Goal: Communication & Community: Answer question/provide support

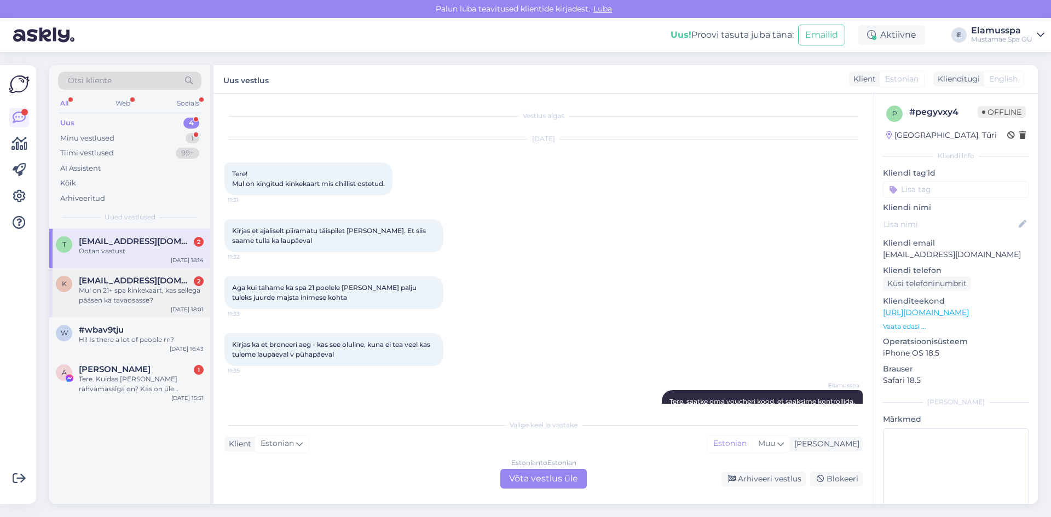
click at [113, 285] on span "[EMAIL_ADDRESS][DOMAIN_NAME]" at bounding box center [136, 281] width 114 height 10
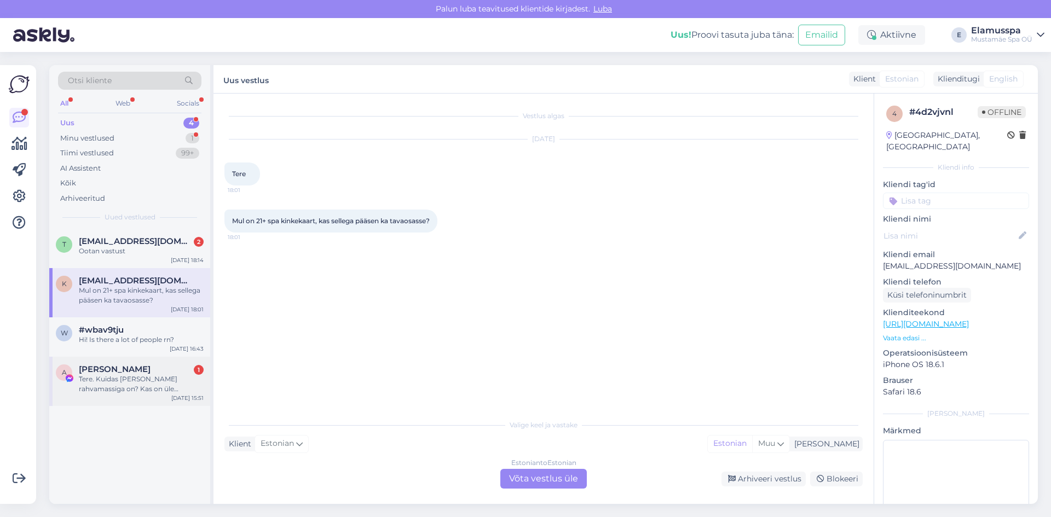
click at [133, 387] on div "Tere. Kuidas [PERSON_NAME] rahvamassiga on? Kas on üle keskmise?" at bounding box center [141, 385] width 125 height 20
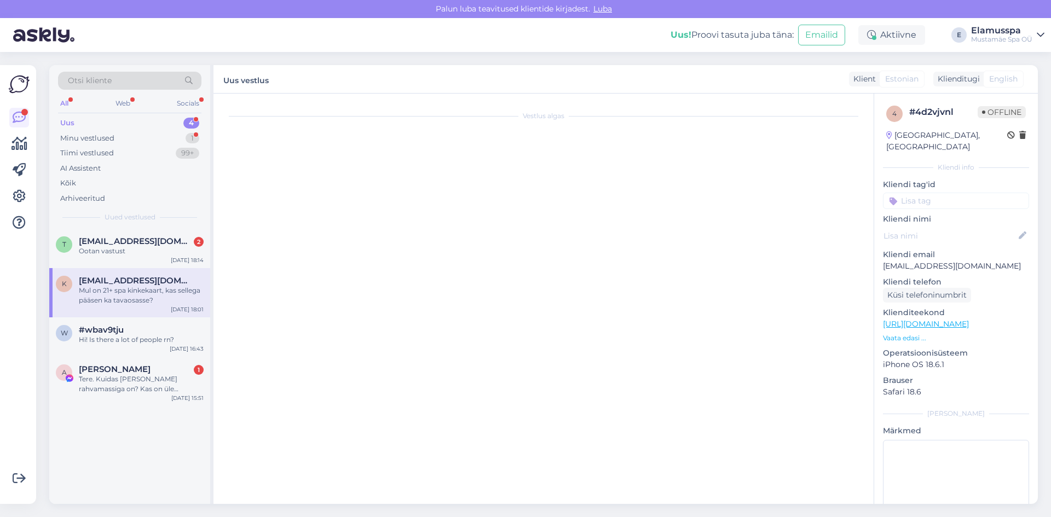
scroll to position [1965, 0]
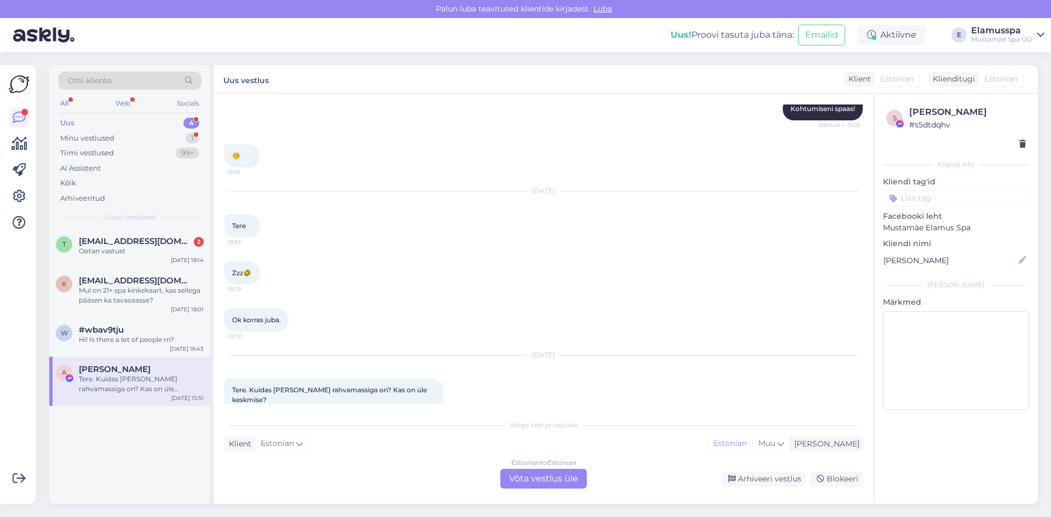
click at [171, 125] on div "Uus 4" at bounding box center [129, 123] width 143 height 15
click at [141, 246] on div "Ootan vastust" at bounding box center [141, 251] width 125 height 10
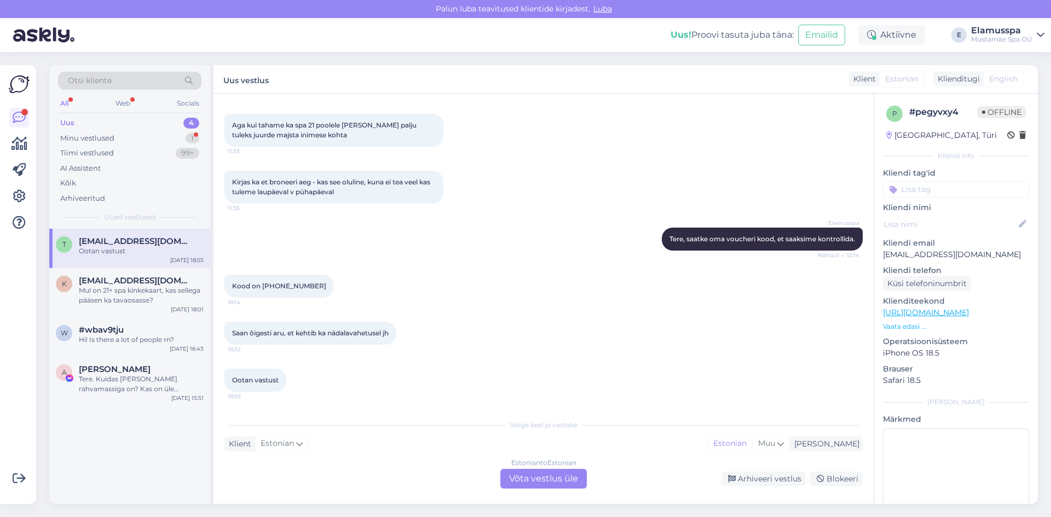
scroll to position [0, 0]
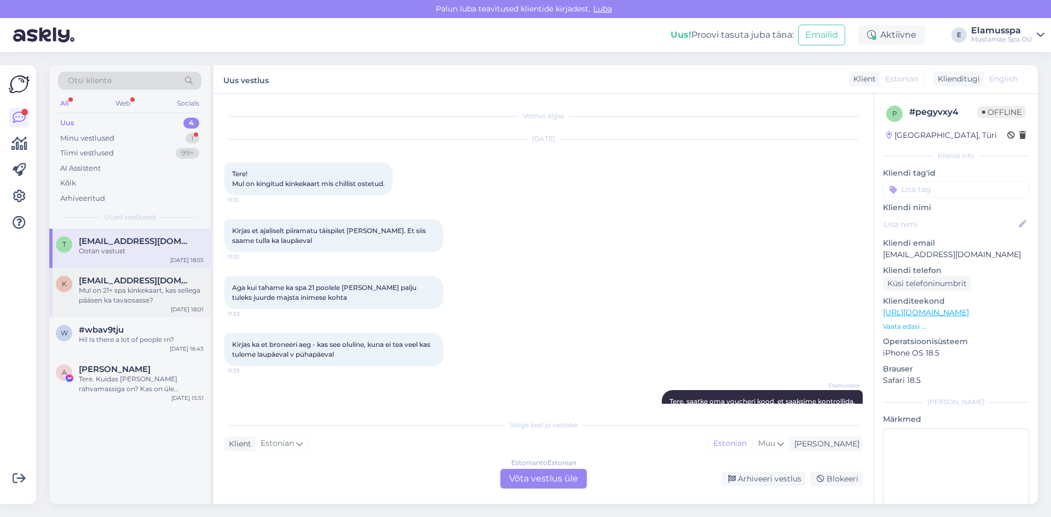
click at [162, 291] on div "Mul on 21+ spa kinkekaart, kas sellega pääsen ka tavaosasse?" at bounding box center [141, 296] width 125 height 20
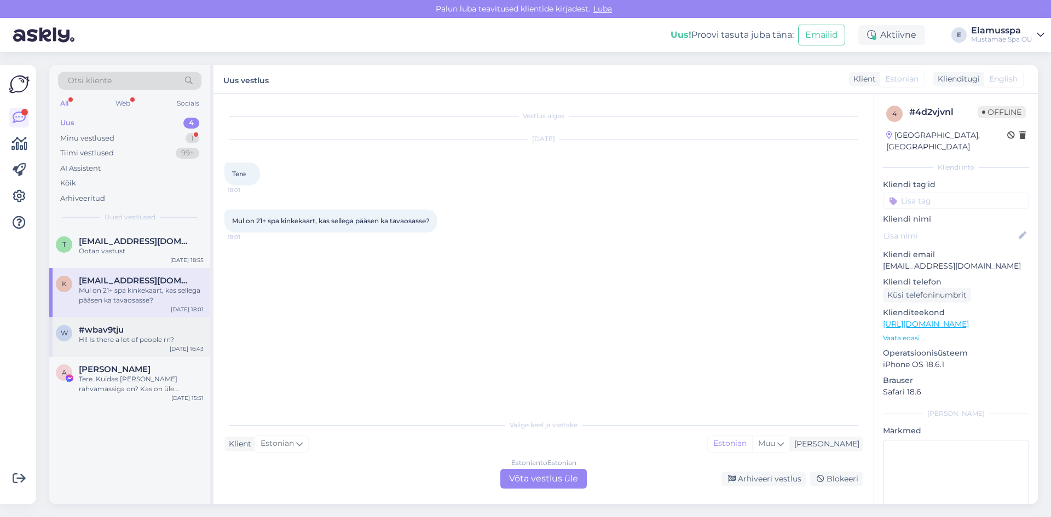
click at [124, 314] on div "k [EMAIL_ADDRESS][DOMAIN_NAME] Mul on 21+ spa kinkekaart, kas sellega pääsen ka…" at bounding box center [129, 292] width 161 height 49
click at [122, 351] on div "w #wbav9tju Hi! Is there a lot of people rn? [DATE] 16:43" at bounding box center [129, 337] width 161 height 39
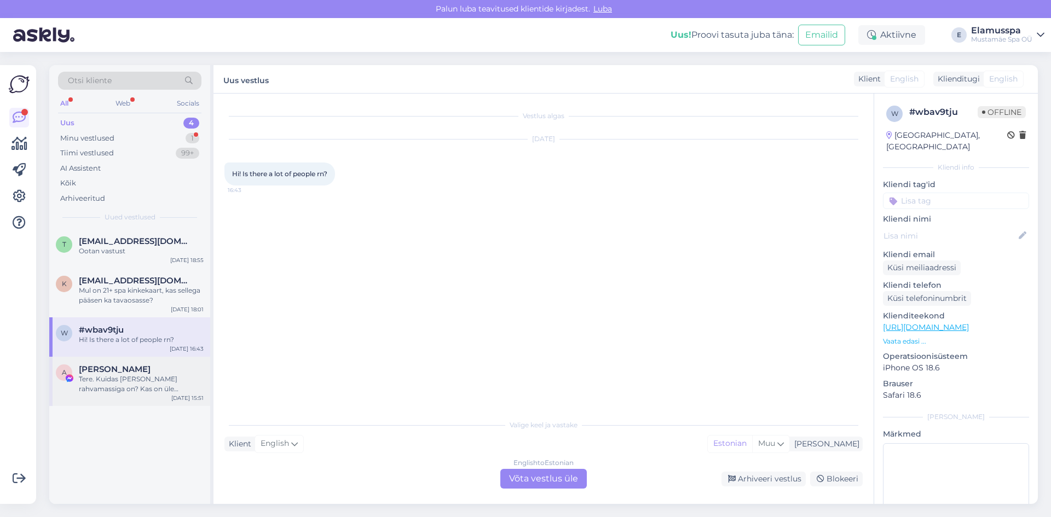
click at [141, 396] on div "A Arnis Tarassu Tere. Kuidas [PERSON_NAME] rahvamassiga on? Kas on üle keskmise…" at bounding box center [129, 381] width 161 height 49
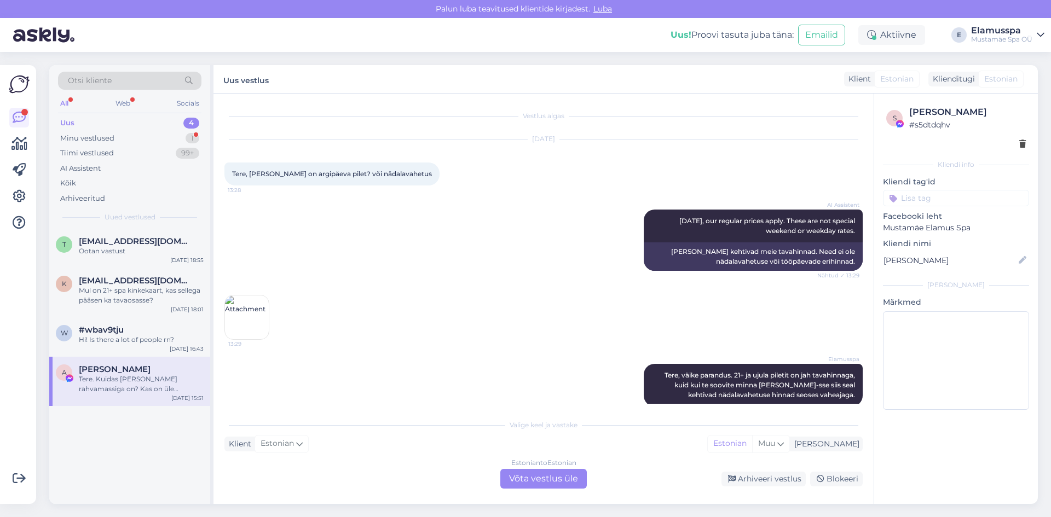
scroll to position [1965, 0]
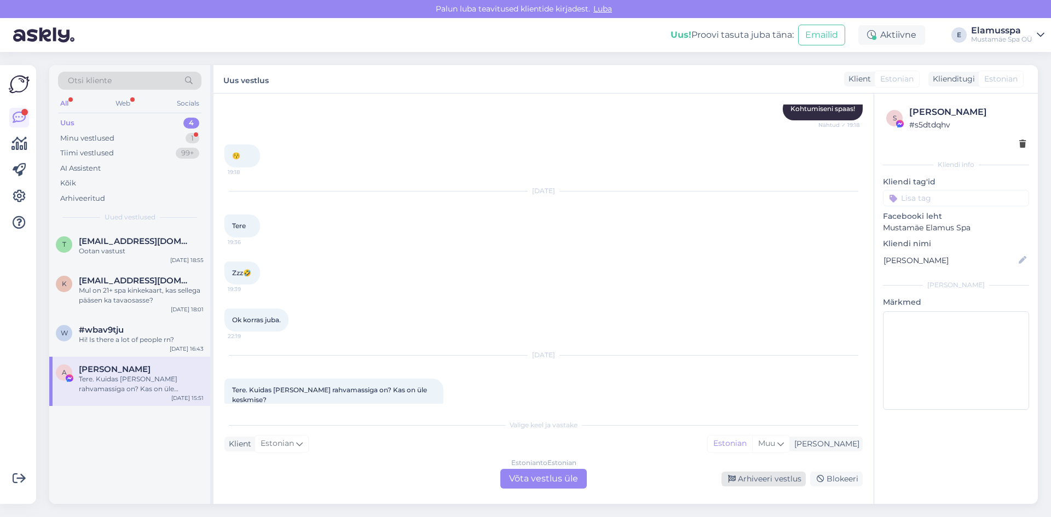
click at [749, 482] on div "Arhiveeri vestlus" at bounding box center [764, 479] width 84 height 15
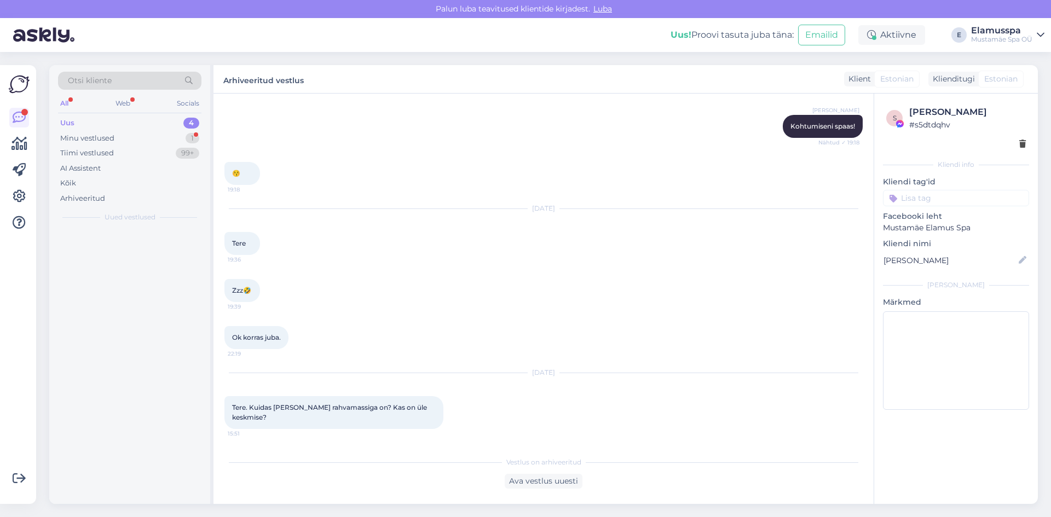
scroll to position [1927, 0]
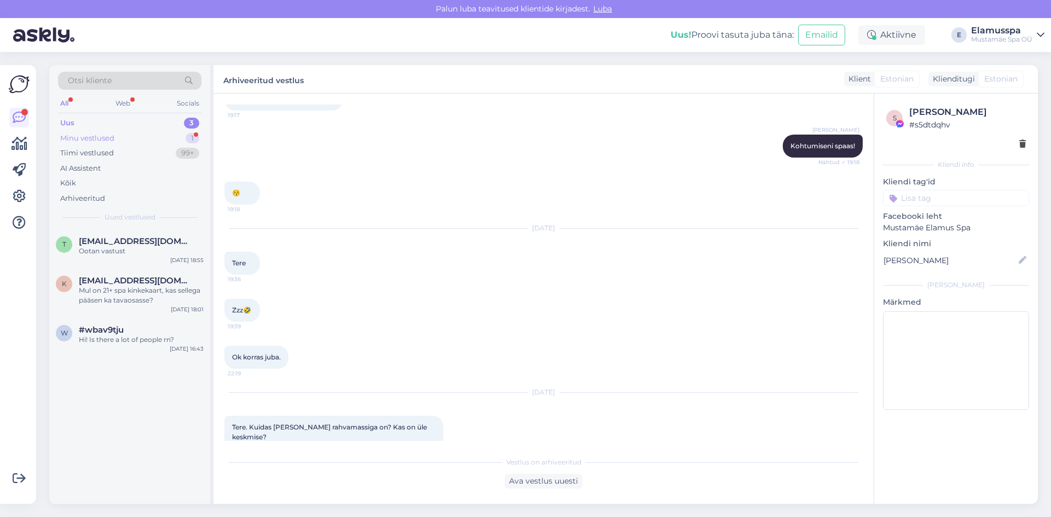
click at [173, 138] on div "Minu vestlused 1" at bounding box center [129, 138] width 143 height 15
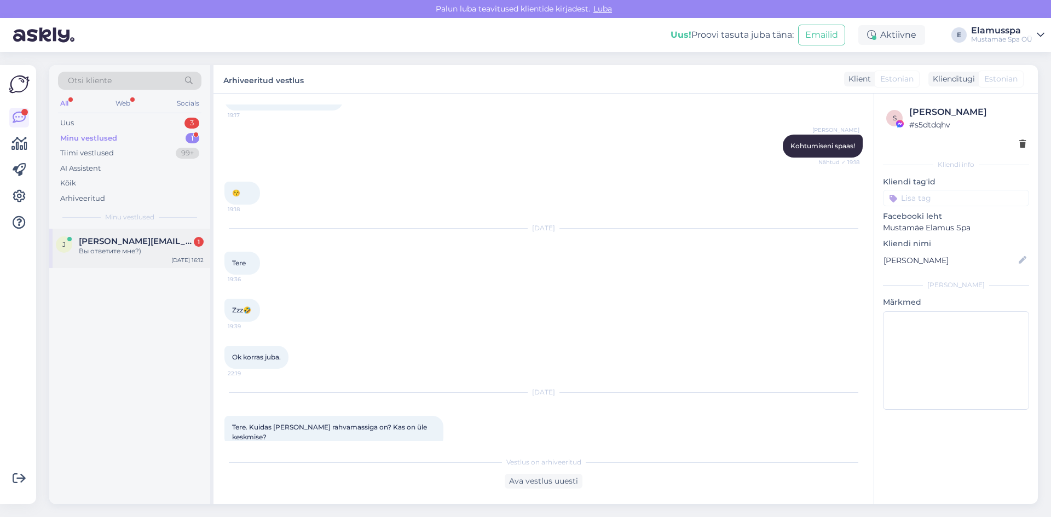
click at [158, 245] on span "[PERSON_NAME][EMAIL_ADDRESS][DOMAIN_NAME]" at bounding box center [136, 242] width 114 height 10
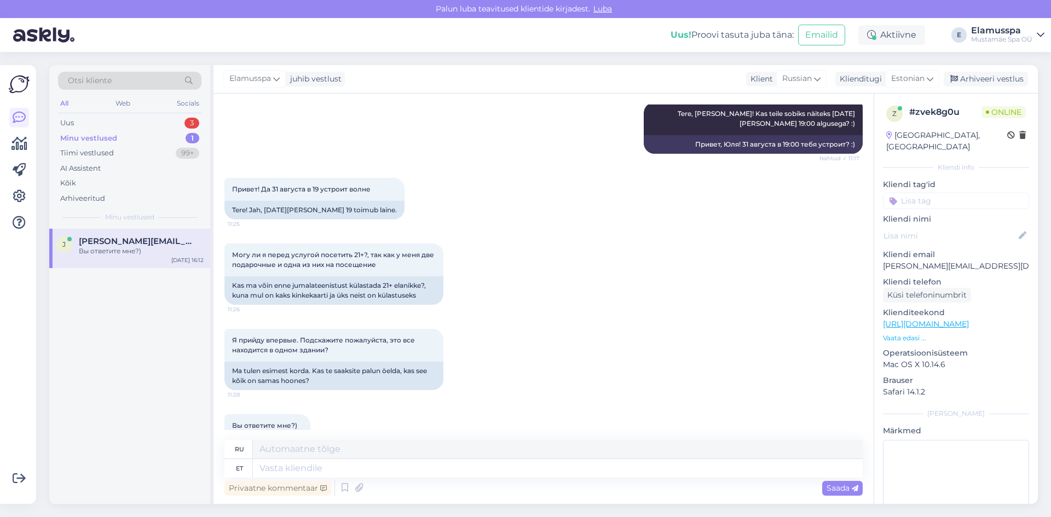
scroll to position [568, 0]
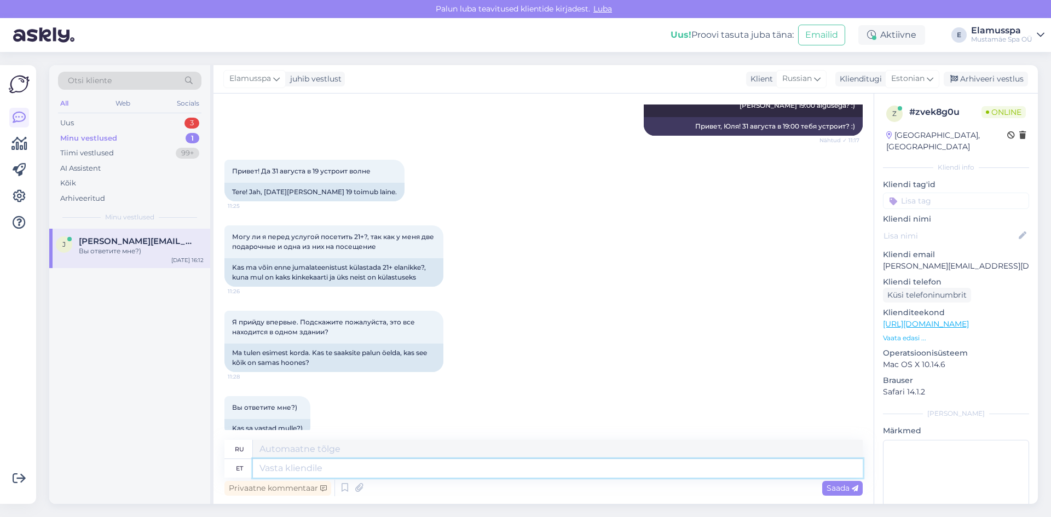
click at [519, 464] on textarea at bounding box center [558, 468] width 610 height 19
type textarea "Tere"
type textarea "Привет"
type textarea "Tere taas!"
type textarea "Здравствуйте еще раз!"
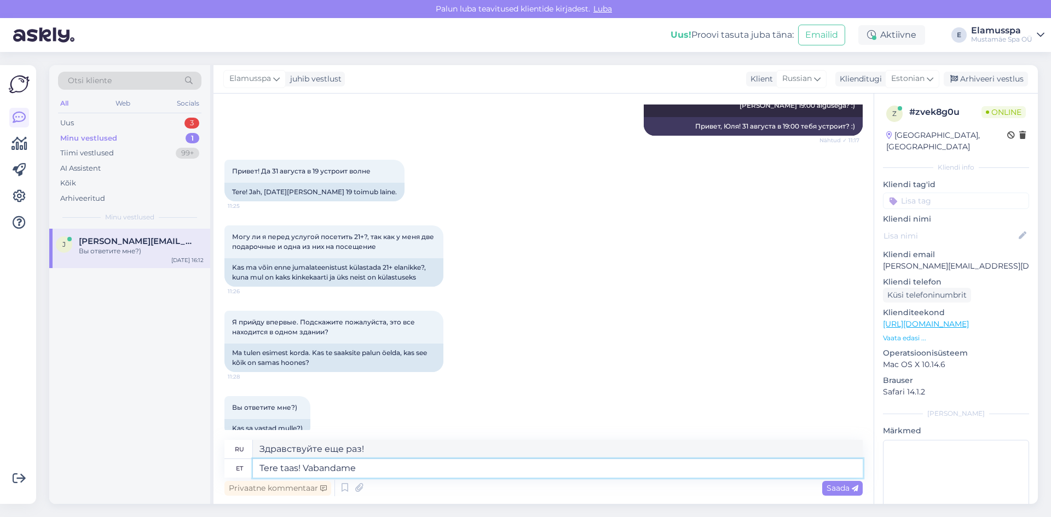
type textarea "Tere taas! Vabandame v"
type textarea "Здравствуйте ещё раз! Приносим извинения."
type textarea "Tere taas! Vabandame viivitatud va"
type textarea "Здравствуйте ещё раз! Извините за задержку."
type textarea "Tere taas! Vabandame viivitatud vas"
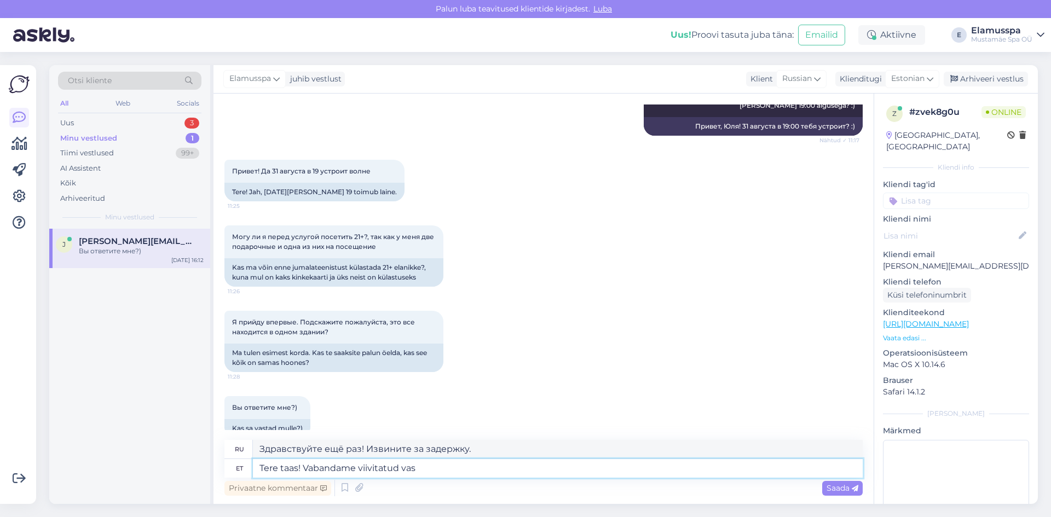
type textarea "Здравствуйте ещё раз! Извините за задержку с ответом."
type textarea "Tere taas! Vabandame viivitatud vastuse eest."
type textarea "Здравствуйте ещё раз! Приносим извинения за задержку с ответом."
type textarea "Tere taas! Vabandame viivitatud vastuse eest. Jah, so"
type textarea "Здравствуйте ещё раз! Извините за задержку с ответом. Да,"
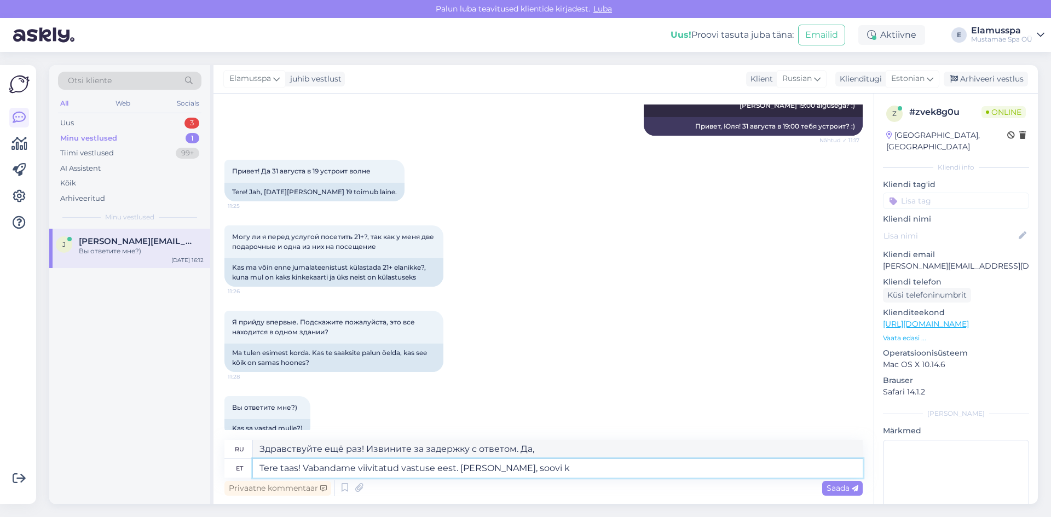
type textarea "Tere taas! Vabandame viivitatud vastuse eest. [PERSON_NAME], soovi ko"
type textarea "Здравствуйте ещё раз! Извините за задержку с ответом. Да, я хотел бы"
type textarea "Tere taas! Vabandame viivitatud vastuse eest. [PERSON_NAME], soovi korral"
type textarea "Здравствуйте ещё раз! Извините за задержку с ответом. Да, если хотите."
type textarea "Tere taas! Vabandame viivitatud vastuse eest. [PERSON_NAME], soovi korral saate…"
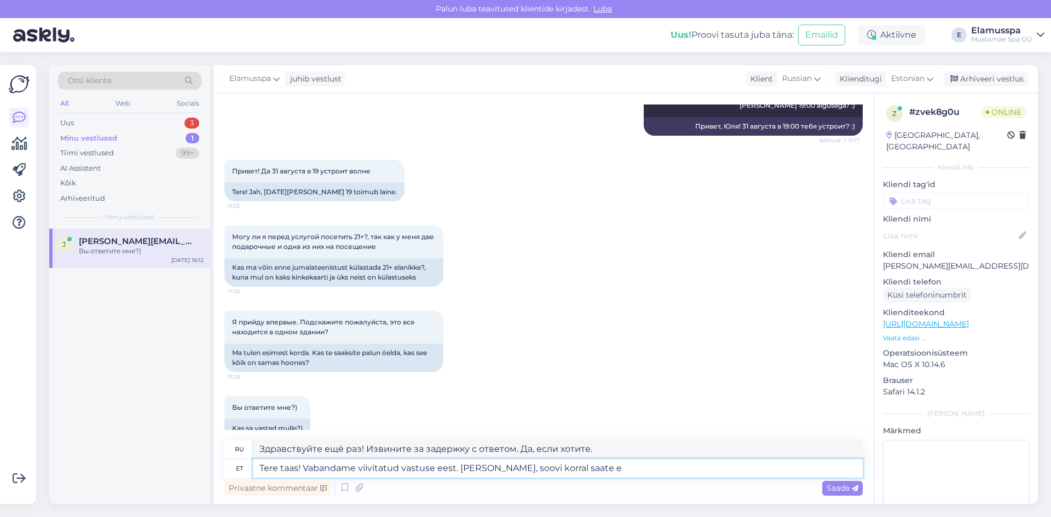
type textarea "Здравствуйте ещё раз! Извините за задержку с ответом. Да, можете, если хотите."
type textarea "Tere taas! Vabandame viivitatud vastuse eest. [PERSON_NAME], soovi korral saate…"
type textarea "Здравствуйте ещё раз! Извините за задержку с ответом. Да, вы можете получить ег…"
type textarea "Tere taas! Vabandame viivitatud vastuse eest. [PERSON_NAME], soovi korral saate…"
type textarea "Здравствуйте ещё раз! Извините за задержку с ответом. Да, вы можете сначала нап…"
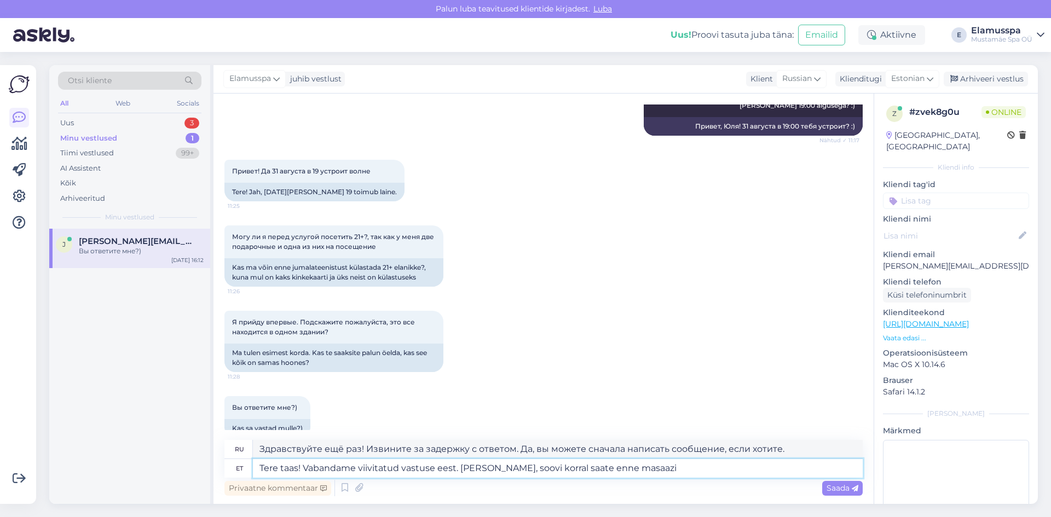
click at [645, 477] on textarea "Tere taas! Vabandame viivitatud vastuse eest. [PERSON_NAME], soovi korral saate…" at bounding box center [558, 468] width 610 height 19
type textarea "Tere taas! Vabandame viivitatud vastuse eest. Jah, soovi korral saate enne masa…"
type textarea "Здравствуйте ещё раз! Извините за задержку с ответом. Да, вы можете зайти перед…"
type textarea "Tere taas! Vabandame viivitatud vastuse eest. Jah, soovi korral saate enne masa…"
type textarea "Здравствуйте ещё раз! Извините за задержку с ответом. Да, вы также можете зайти…"
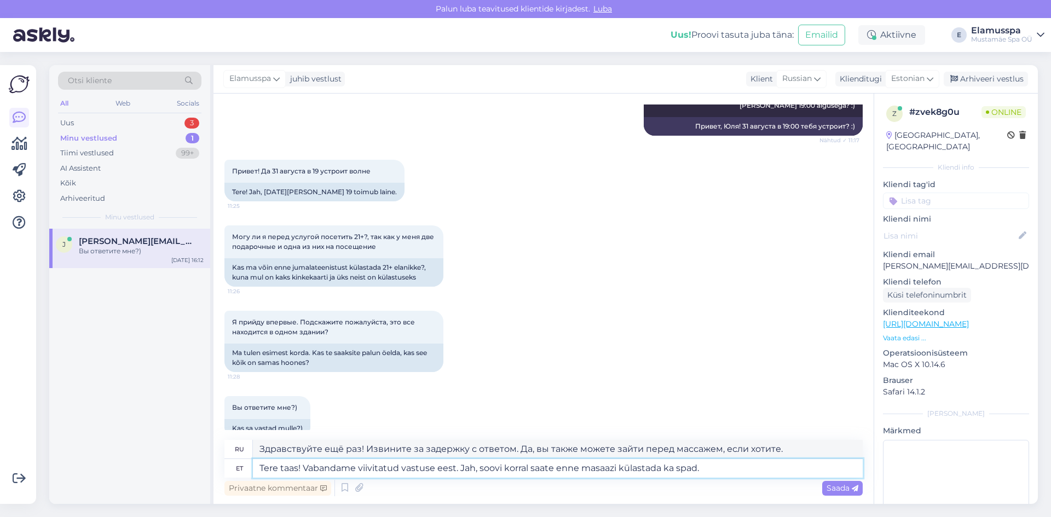
type textarea "Tere taas! Vabandame viivitatud vastuse eest. Jah, soovi korral saate enne masa…"
type textarea "Здравствуйте ещё раз! Извините за задержку с ответом. Да, вы можете посетить сп…"
type textarea "Tere taas! Vabandame viivitatud vastuse eest. Jah, soovi korral saate enne masa…"
click at [834, 485] on span "Saada" at bounding box center [843, 488] width 32 height 10
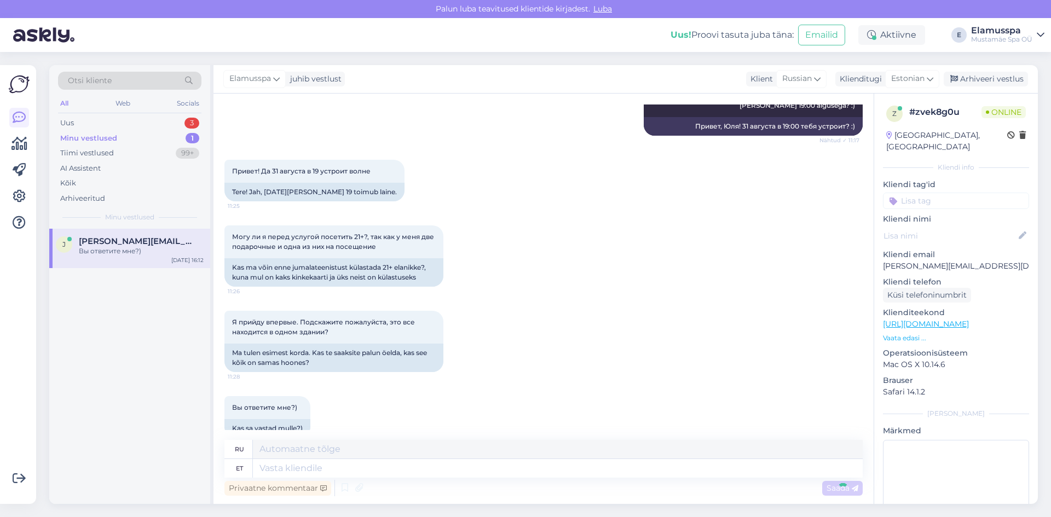
scroll to position [653, 0]
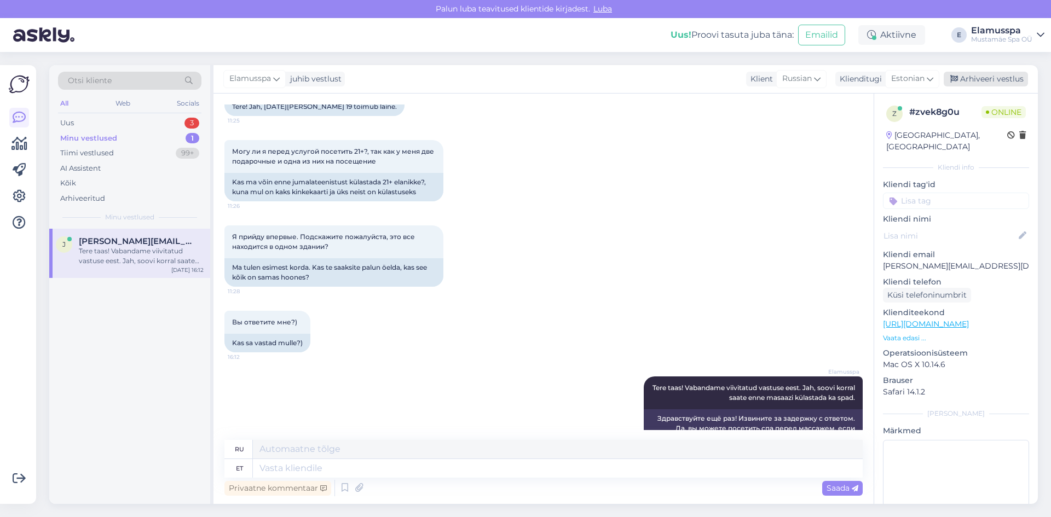
click at [1008, 79] on div "Arhiveeri vestlus" at bounding box center [986, 79] width 84 height 15
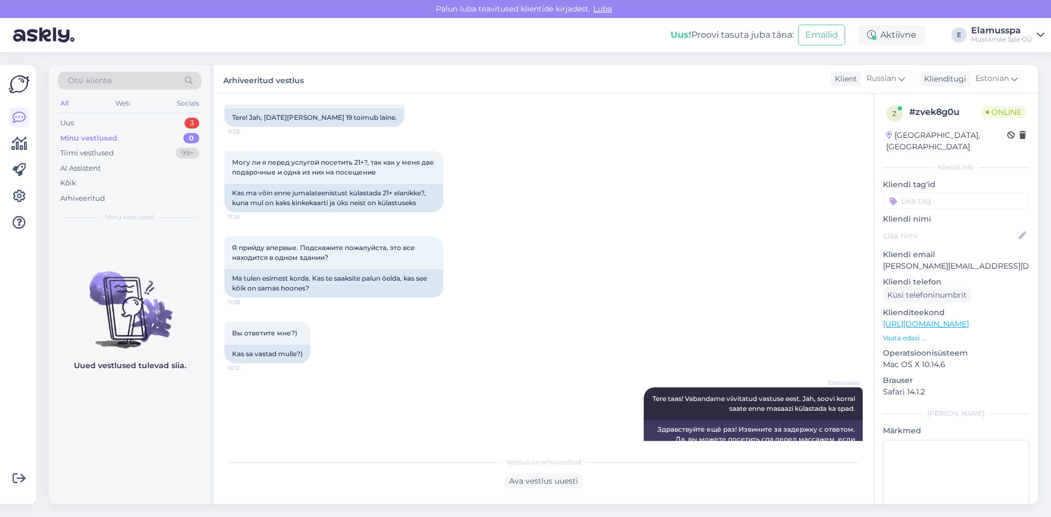
scroll to position [689, 0]
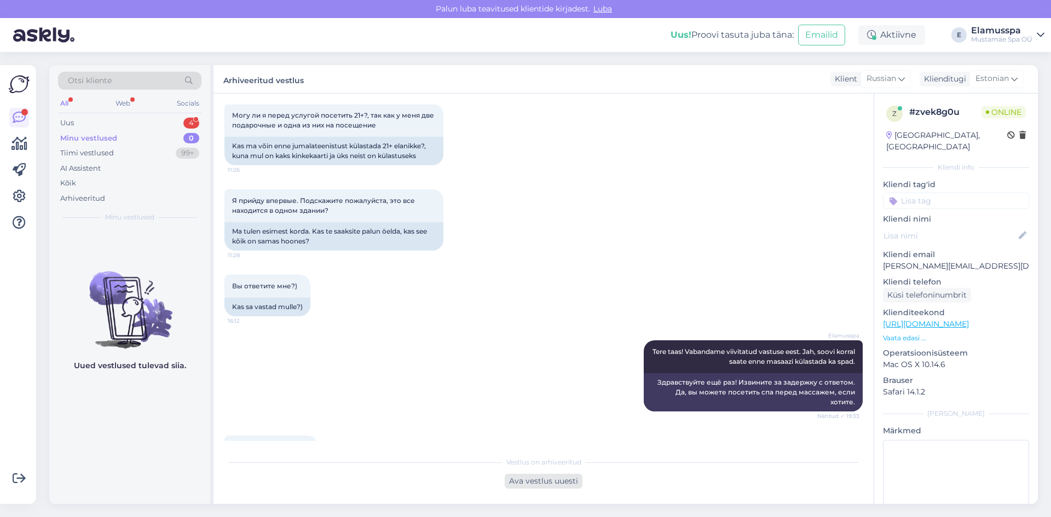
click at [554, 477] on div "Ava vestlus uuesti" at bounding box center [544, 481] width 78 height 15
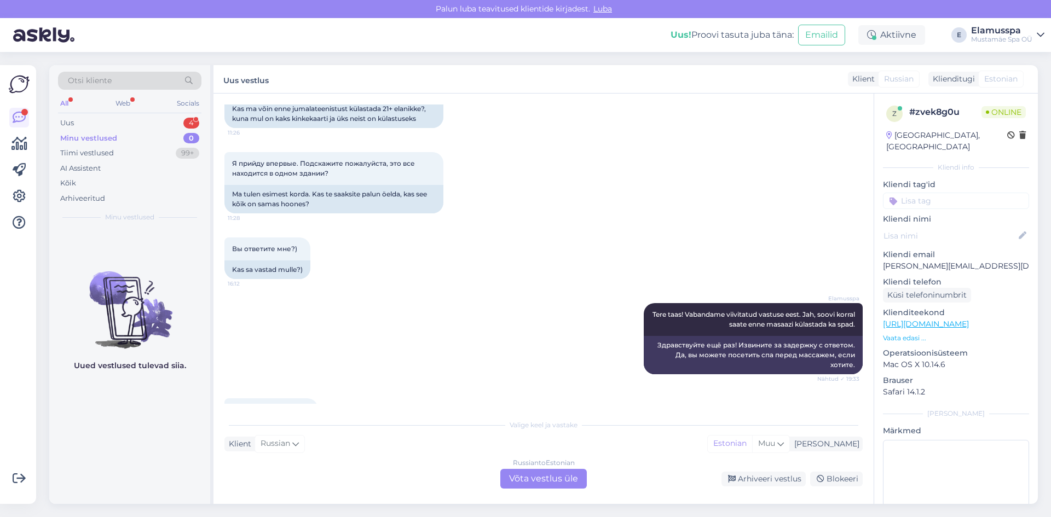
click at [570, 472] on div "Russian to Estonian Võta vestlus üle" at bounding box center [543, 479] width 87 height 20
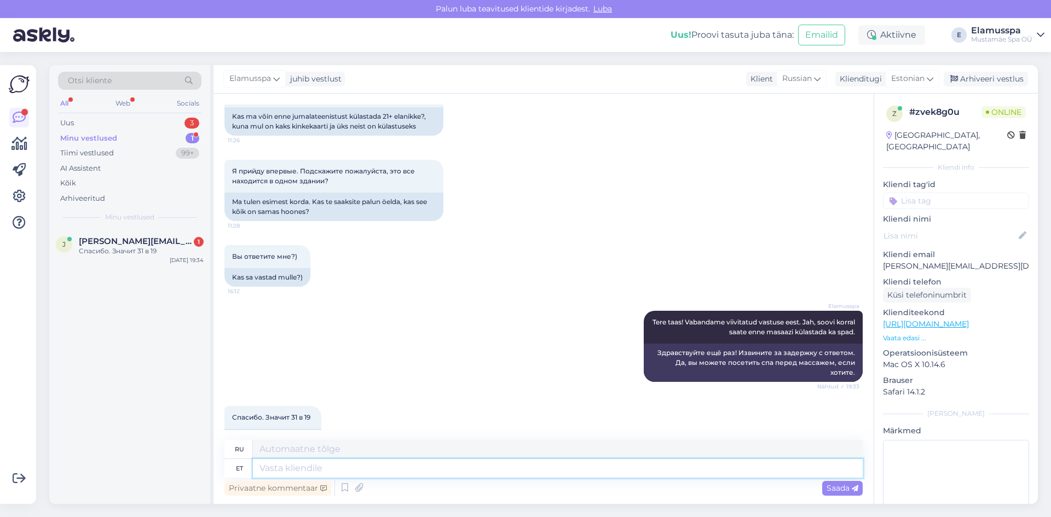
click at [502, 475] on textarea at bounding box center [558, 468] width 610 height 19
type textarea "Tere, ja"
type textarea "Привет,"
type textarea "Tere, jah,"
type textarea "Здравствуйте, да,"
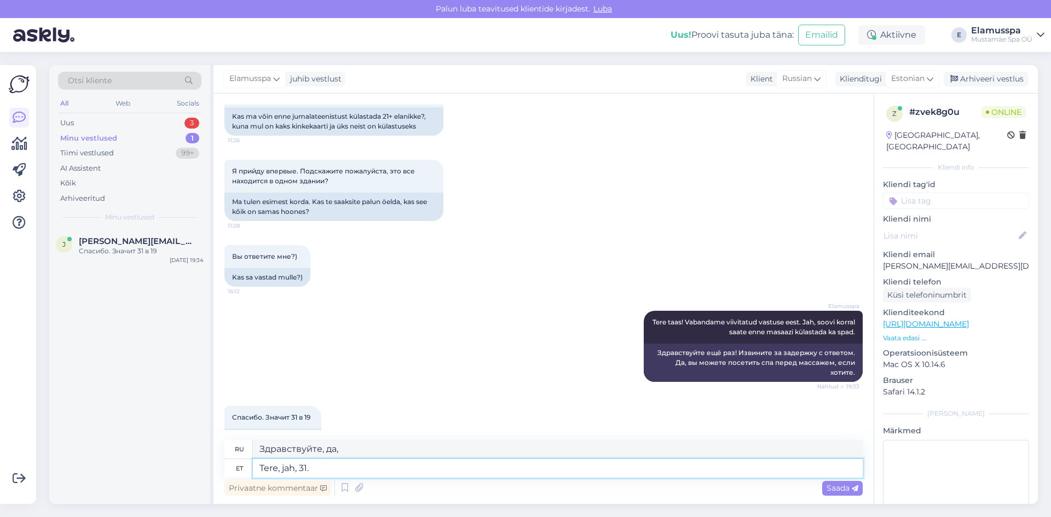
type textarea "Tere, jah, 31."
type textarea "Здравствуйте, да, 31."
type textarea "Tere, jah, [DATE] k"
type textarea "Здравствуйте, да, 31 августа."
type textarea "Tere, jah, [DATE] [PERSON_NAME]"
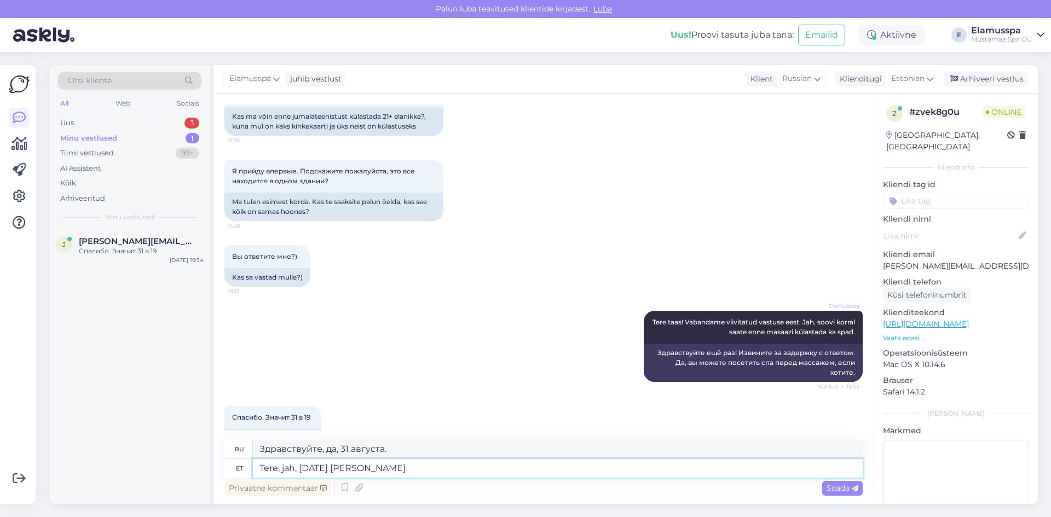
type textarea "Здравствуйте, да, 31 августа в"
type textarea "Tere, jah, [DATE][PERSON_NAME] 19.00"
type textarea "Здравствуйте, да, 31 августа в 19.00"
type textarea "Tere, jah, [DATE][PERSON_NAME] 19.00 laavakivide"
type textarea "Здравствуйте, да, лавовый камень 31 августа в 19.00 ."
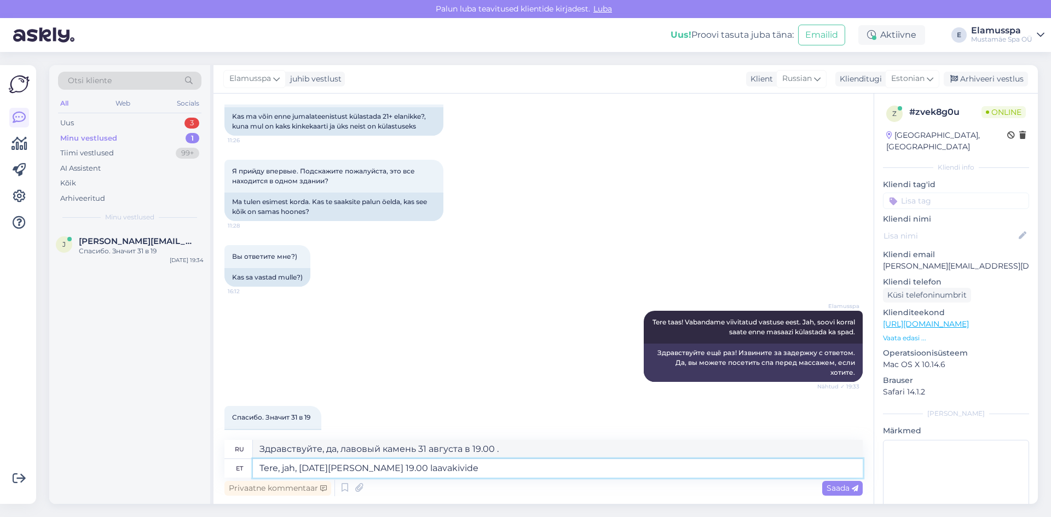
type textarea "Tere, jah, [DATE][PERSON_NAME] 19.00 laavakivide"
type textarea "Здравствуйте, да, 31 августа в 19.00 лавовые камни"
type textarea "Tere, jah, [DATE][PERSON_NAME] 19.00 laavakivide masaaz."
type textarea "Здравствуйте, да, массаж горячими камнями 31 августа в 19.00 ."
type textarea "Tere, jah, [DATE][PERSON_NAME] 19.00 laavakivide masaaz."
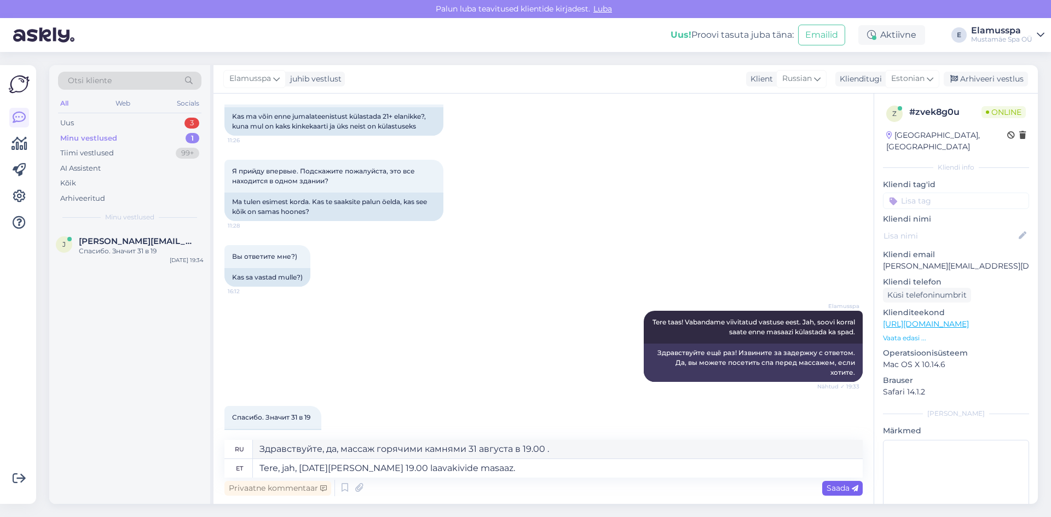
click at [850, 491] on span "Saada" at bounding box center [843, 488] width 32 height 10
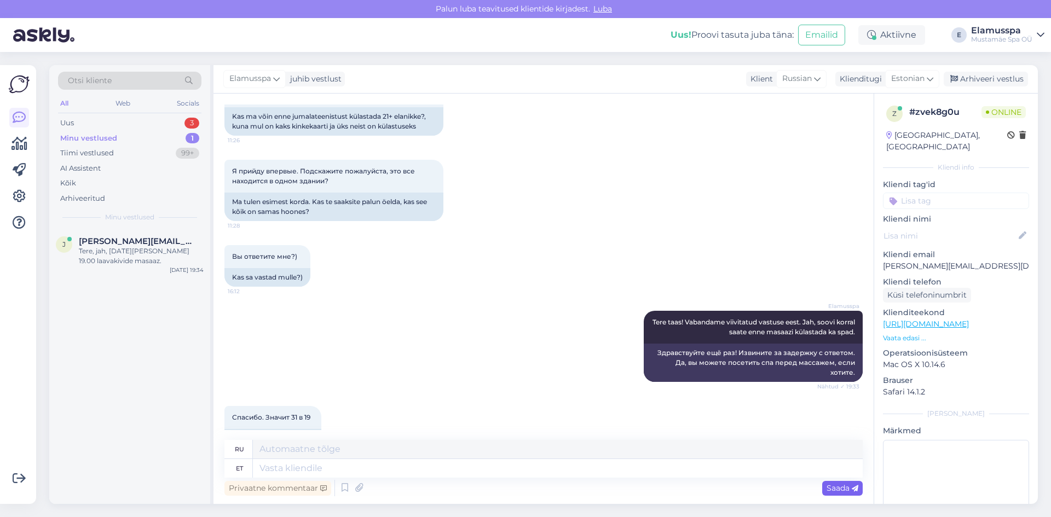
scroll to position [794, 0]
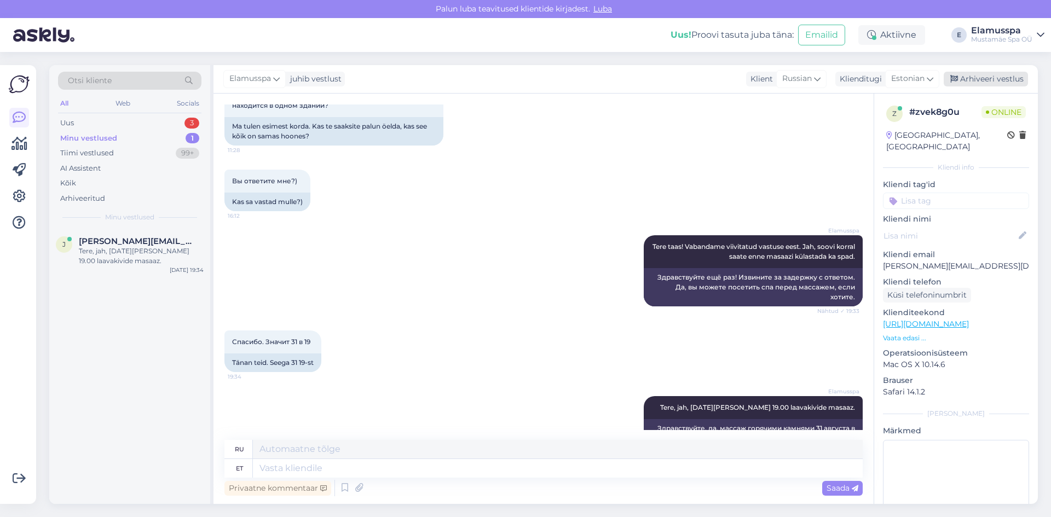
click at [1016, 81] on div "Arhiveeri vestlus" at bounding box center [986, 79] width 84 height 15
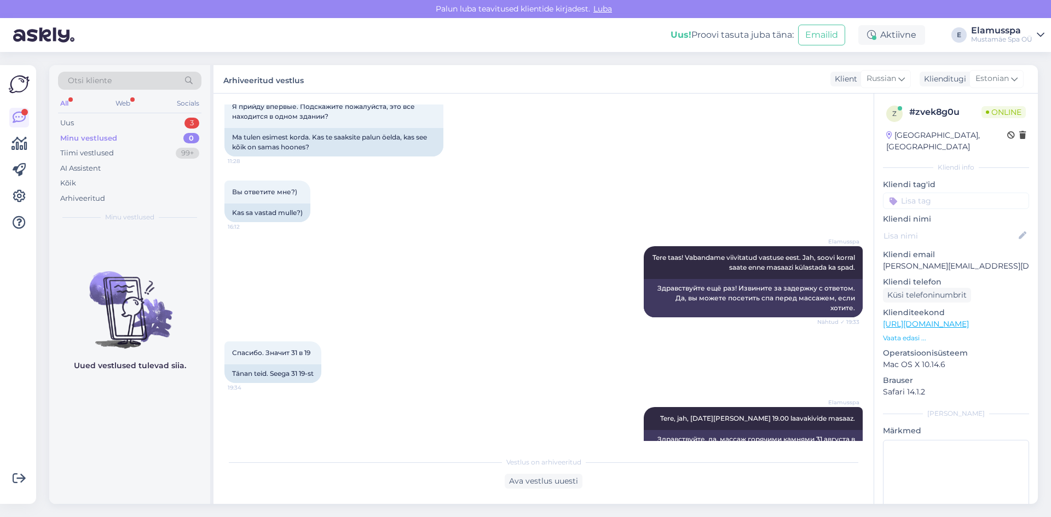
scroll to position [831, 0]
